Goal: Task Accomplishment & Management: Manage account settings

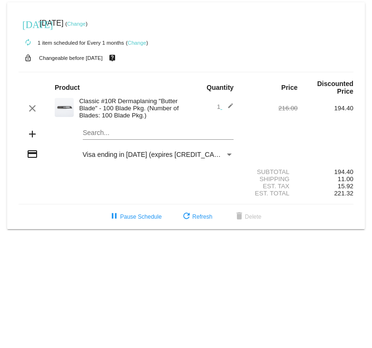
click at [139, 44] on link "Change" at bounding box center [137, 43] width 19 height 6
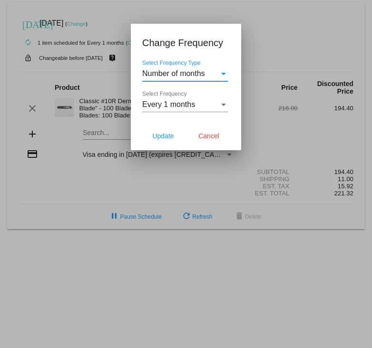
click at [214, 101] on div "Every 1 months" at bounding box center [180, 104] width 77 height 9
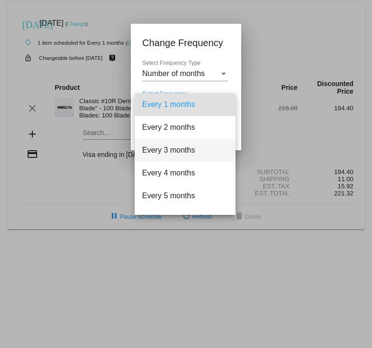
click at [195, 146] on span "Every 3 months" at bounding box center [185, 150] width 86 height 23
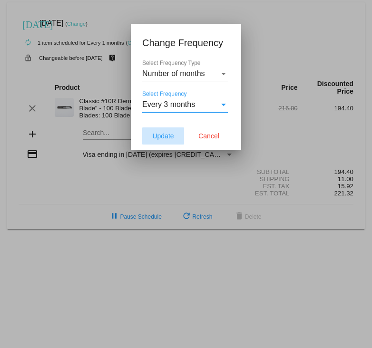
click at [161, 137] on span "Update" at bounding box center [162, 136] width 21 height 8
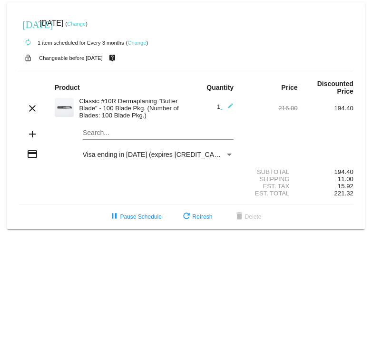
click at [86, 26] on link "Change" at bounding box center [76, 24] width 19 height 6
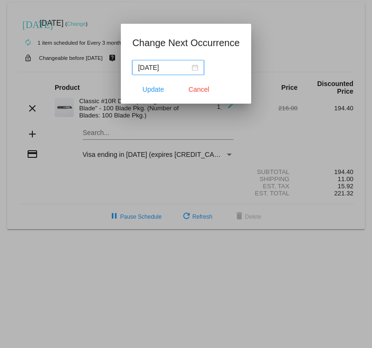
click at [189, 67] on input "[DATE]" at bounding box center [164, 67] width 52 height 10
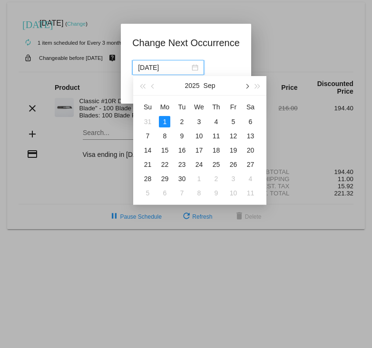
click at [245, 87] on span "button" at bounding box center [247, 86] width 5 height 5
click at [255, 86] on span "button" at bounding box center [257, 86] width 5 height 5
click at [244, 87] on button "button" at bounding box center [247, 85] width 10 height 19
click at [148, 121] on div "1" at bounding box center [147, 121] width 11 height 11
type input "[DATE]"
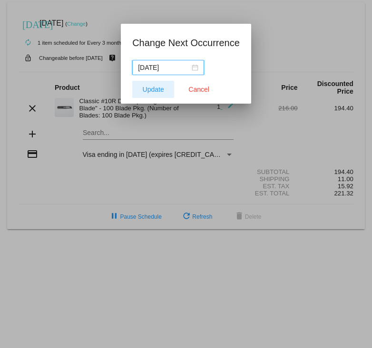
click at [152, 93] on span "Update" at bounding box center [153, 90] width 21 height 8
